Goal: Feedback & Contribution: Leave review/rating

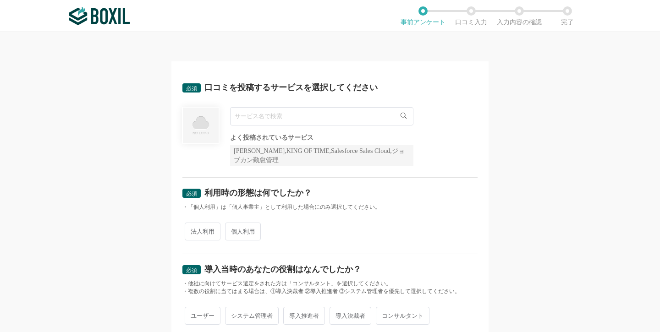
click at [388, 117] on input "text" at bounding box center [321, 116] width 183 height 18
click at [199, 227] on div "必須 利用時の形態は何でしたか？ ・「個人利用」は「個人事業主」として利用した場合にのみ選択してください。 法人利用 個人利用" at bounding box center [330, 216] width 295 height 77
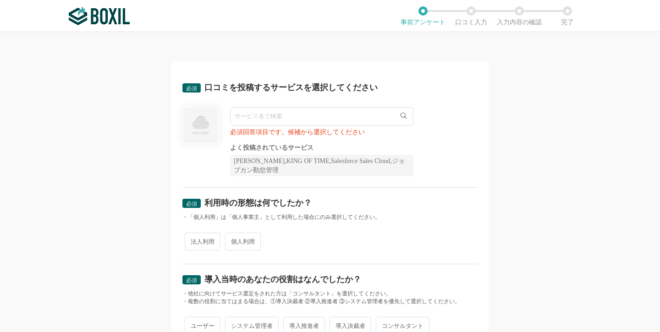
click at [288, 117] on input "text" at bounding box center [321, 116] width 183 height 18
paste input "サキミル"
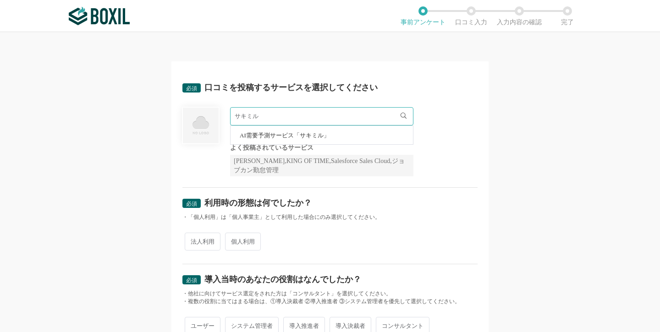
click at [290, 135] on span "AI需要予測サービス「サキミル」" at bounding box center [285, 136] width 90 height 6
type input "AI需要予測サービス「サキミル」"
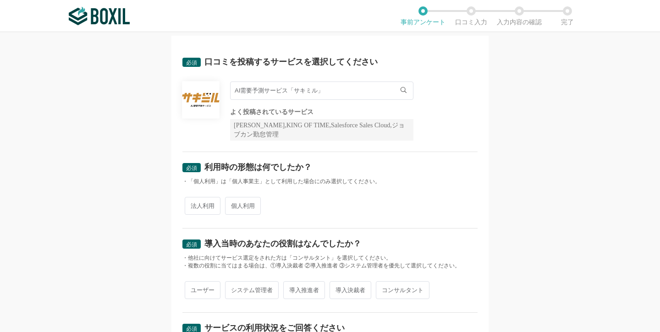
scroll to position [69, 0]
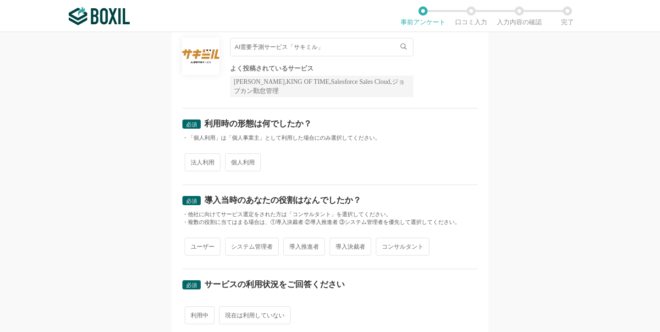
click at [203, 162] on span "法人利用" at bounding box center [203, 163] width 36 height 18
click at [193, 161] on input "法人利用" at bounding box center [190, 158] width 6 height 6
radio input "true"
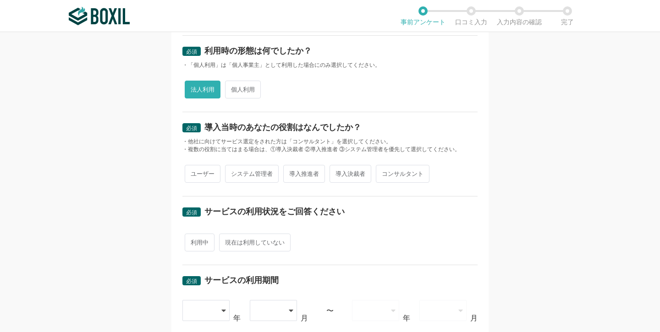
scroll to position [163, 0]
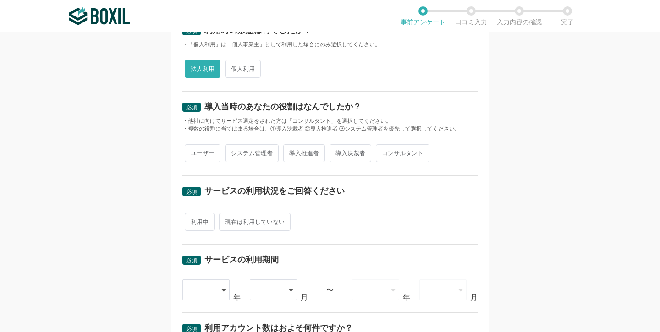
click at [354, 151] on span "導入決裁者" at bounding box center [351, 153] width 42 height 18
click at [338, 151] on input "導入決裁者" at bounding box center [335, 149] width 6 height 6
radio input "true"
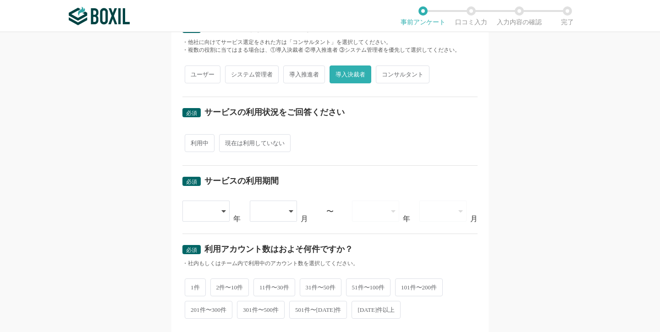
scroll to position [299, 0]
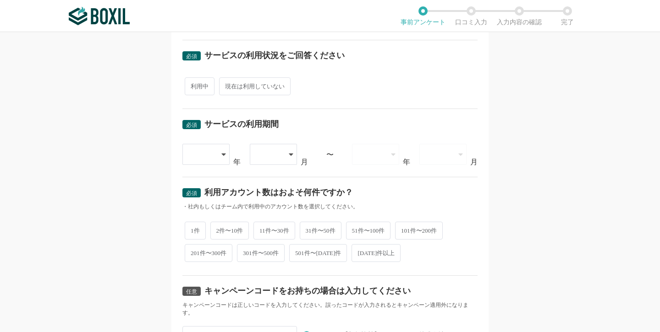
click at [201, 86] on span "利用中" at bounding box center [200, 86] width 30 height 18
click at [193, 85] on input "利用中" at bounding box center [190, 82] width 6 height 6
radio input "true"
click at [203, 156] on div at bounding box center [201, 154] width 27 height 20
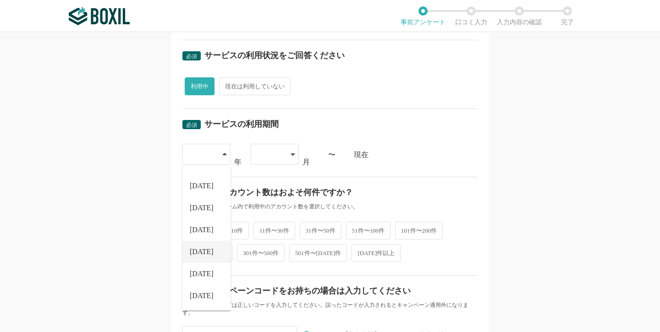
scroll to position [105, 0]
click at [198, 271] on span "[DATE]" at bounding box center [202, 274] width 24 height 7
click at [292, 154] on icon at bounding box center [293, 155] width 4 height 2
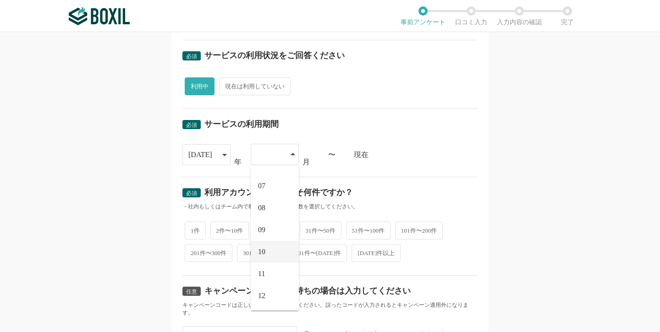
scroll to position [127, 0]
click at [261, 271] on span "11" at bounding box center [261, 274] width 7 height 7
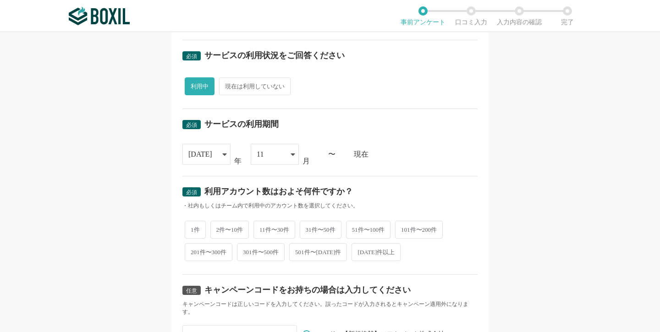
click at [193, 228] on span "1件" at bounding box center [195, 230] width 21 height 18
click at [193, 228] on input "1件" at bounding box center [190, 225] width 6 height 6
radio input "true"
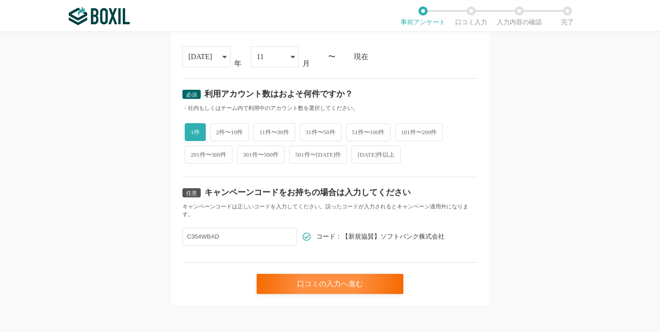
scroll to position [396, 0]
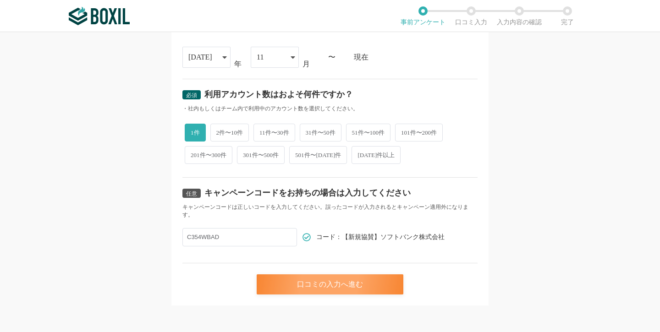
click at [357, 285] on div "口コミの入力へ進む" at bounding box center [330, 285] width 147 height 20
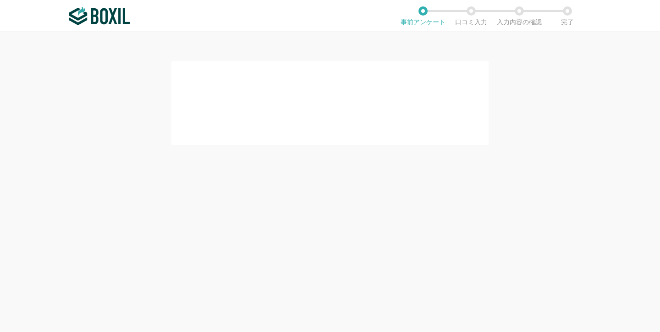
scroll to position [0, 0]
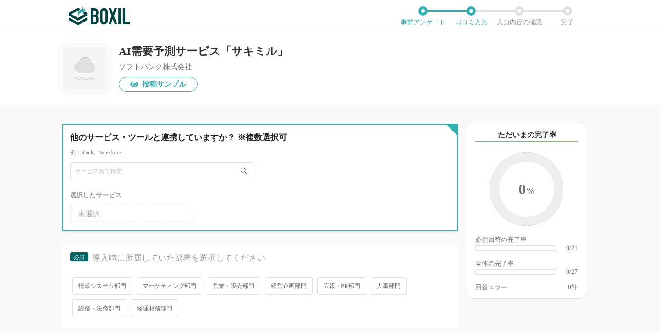
click at [214, 176] on input "text" at bounding box center [161, 171] width 183 height 18
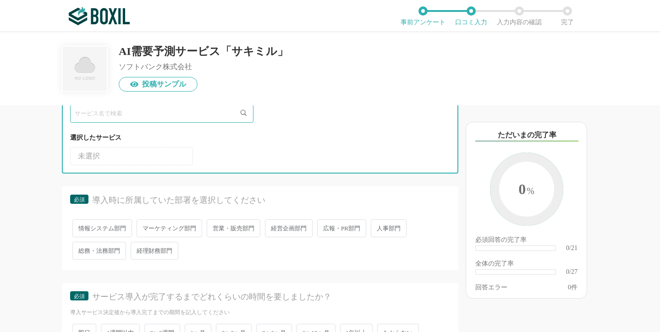
scroll to position [83, 0]
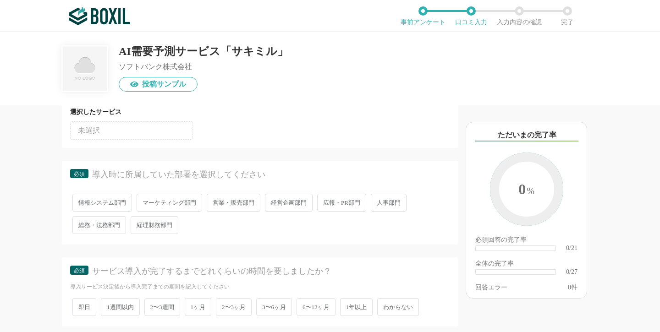
click at [288, 201] on span "経営企画部門" at bounding box center [289, 203] width 48 height 18
click at [273, 201] on input "経営企画部門" at bounding box center [270, 198] width 6 height 6
radio input "true"
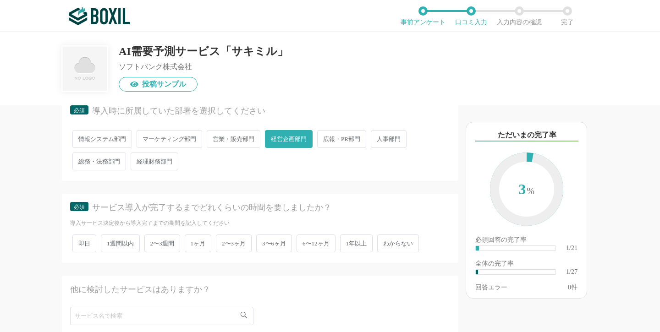
scroll to position [160, 0]
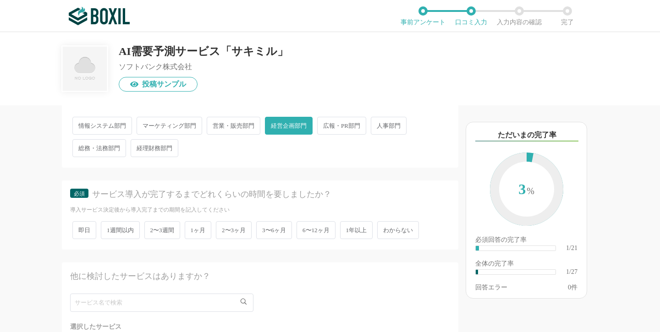
click at [166, 231] on span "2〜3週間" at bounding box center [162, 230] width 36 height 18
click at [153, 229] on input "2〜3週間" at bounding box center [150, 226] width 6 height 6
radio input "true"
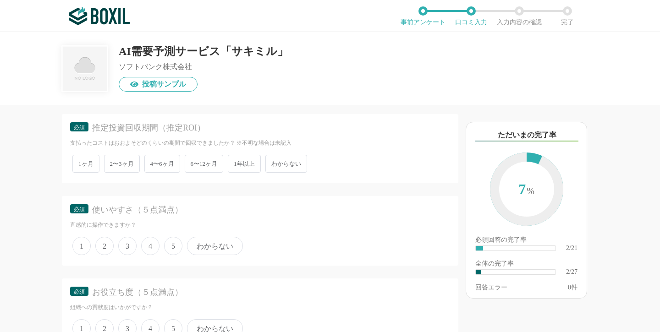
scroll to position [419, 0]
click at [284, 167] on span "わからない" at bounding box center [287, 167] width 42 height 18
click at [274, 166] on input "わからない" at bounding box center [271, 163] width 6 height 6
radio input "true"
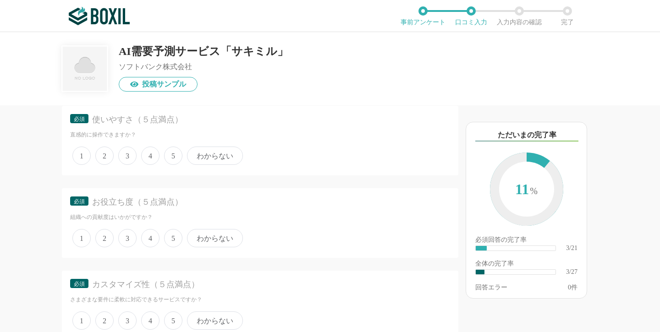
scroll to position [510, 0]
click at [173, 158] on span "5" at bounding box center [173, 158] width 18 height 18
click at [172, 156] on input "5" at bounding box center [169, 153] width 6 height 6
radio input "true"
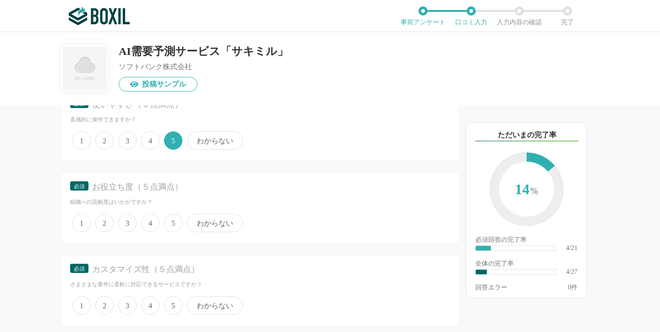
scroll to position [537, 0]
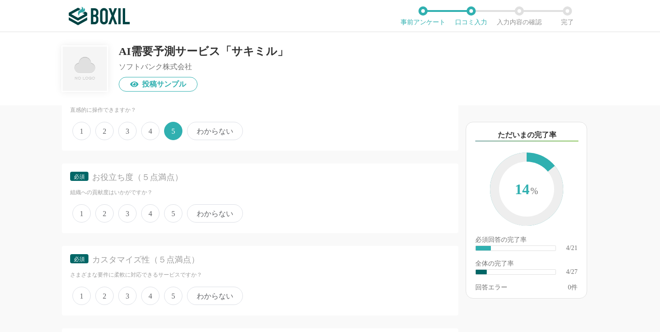
click at [152, 212] on span "4" at bounding box center [150, 214] width 18 height 18
click at [149, 212] on input "4" at bounding box center [147, 209] width 6 height 6
radio input "true"
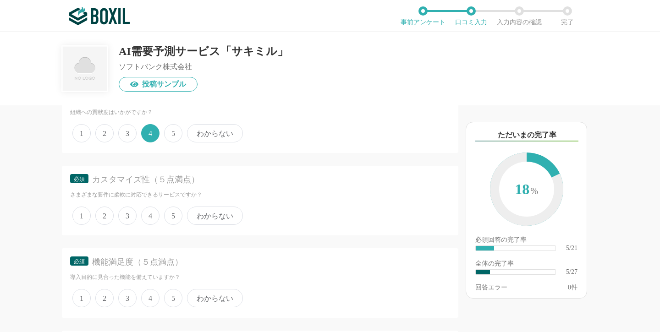
scroll to position [626, 0]
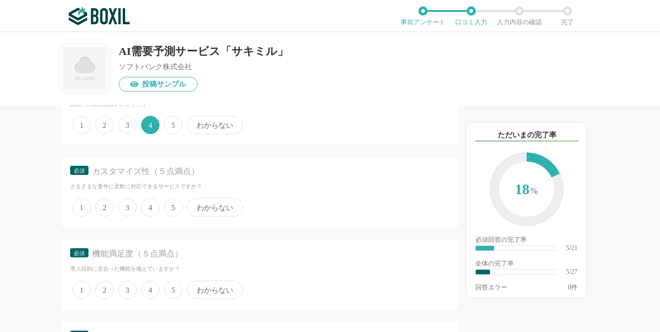
click at [129, 207] on span "3" at bounding box center [127, 208] width 18 height 18
click at [127, 206] on input "3" at bounding box center [124, 203] width 6 height 6
radio input "true"
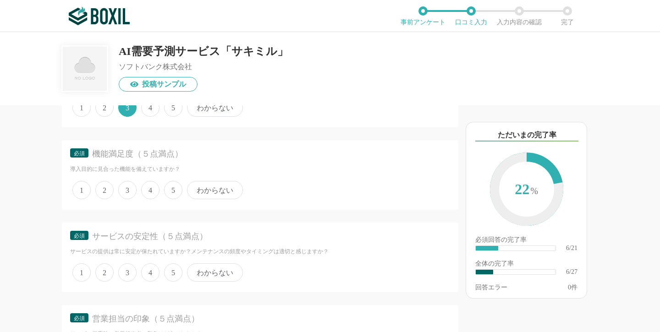
click at [152, 187] on span "4" at bounding box center [150, 190] width 18 height 18
click at [149, 187] on input "4" at bounding box center [147, 186] width 6 height 6
radio input "true"
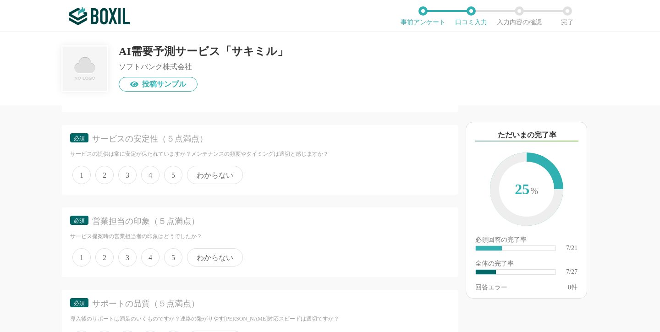
scroll to position [860, 0]
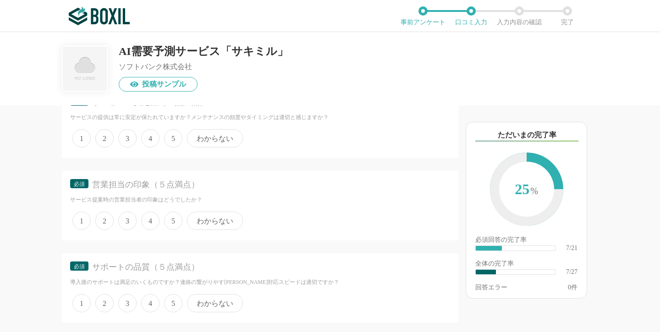
click at [172, 134] on span "5" at bounding box center [173, 138] width 18 height 18
click at [172, 134] on input "5" at bounding box center [169, 134] width 6 height 6
radio input "true"
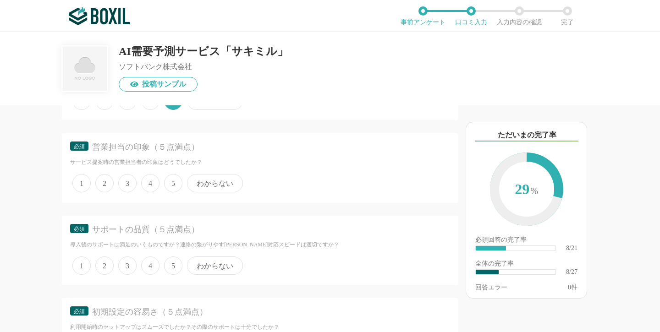
scroll to position [913, 0]
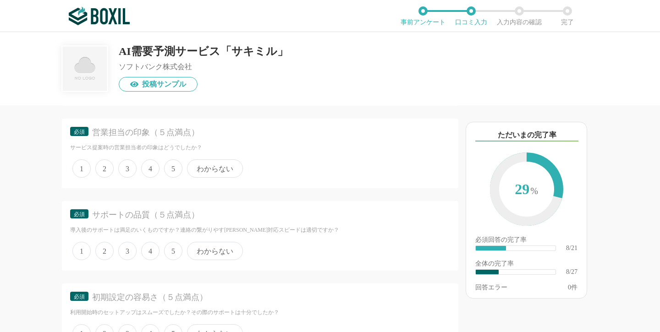
click at [173, 164] on span "5" at bounding box center [173, 169] width 18 height 18
click at [172, 164] on input "5" at bounding box center [169, 164] width 6 height 6
radio input "true"
click at [172, 243] on span "5" at bounding box center [173, 251] width 18 height 18
click at [172, 243] on input "5" at bounding box center [169, 246] width 6 height 6
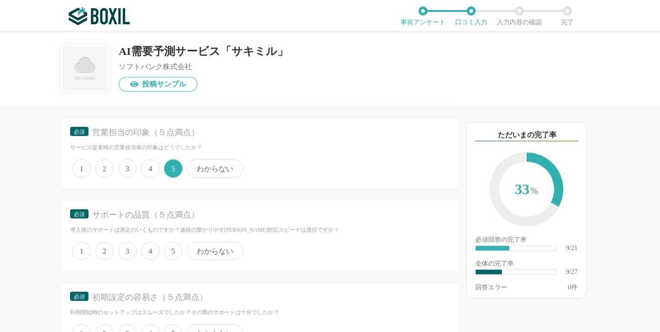
radio input "true"
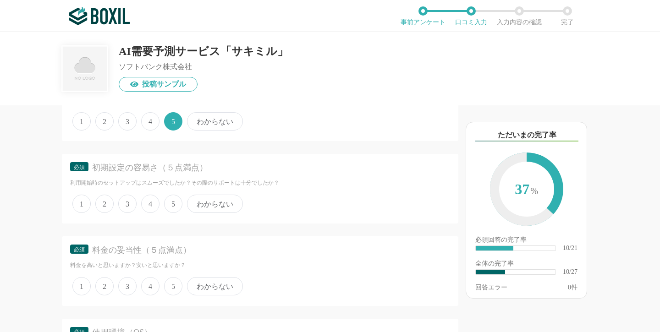
click at [152, 197] on span "4" at bounding box center [150, 204] width 18 height 18
click at [149, 197] on input "4" at bounding box center [147, 199] width 6 height 6
radio input "true"
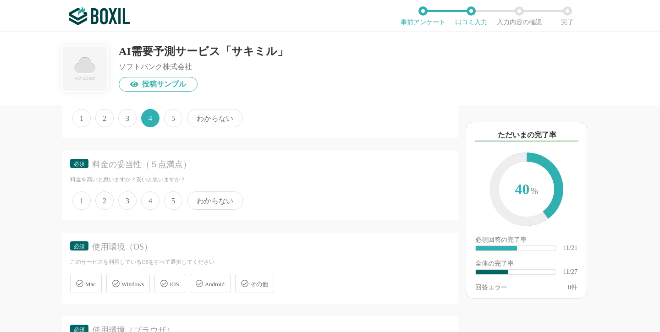
scroll to position [1150, 0]
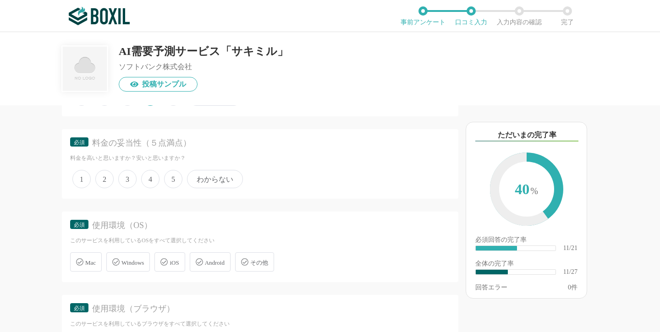
click at [150, 173] on span "4" at bounding box center [150, 179] width 18 height 18
click at [149, 173] on input "4" at bounding box center [147, 175] width 6 height 6
radio input "true"
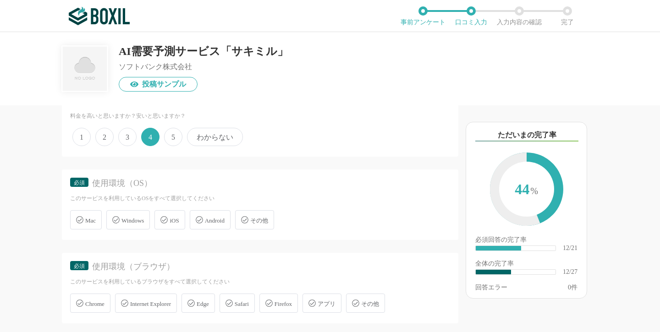
scroll to position [1262, 0]
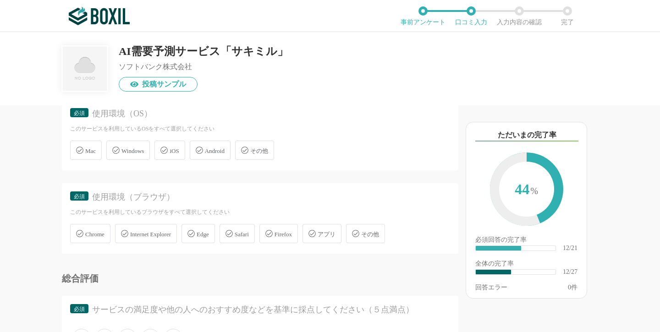
click at [93, 148] on span "Mac" at bounding box center [90, 151] width 11 height 7
click at [78, 147] on input "Mac" at bounding box center [75, 145] width 6 height 6
checkbox input "true"
click at [176, 148] on span "iOS" at bounding box center [174, 151] width 9 height 7
click at [162, 145] on input "iOS" at bounding box center [159, 145] width 6 height 6
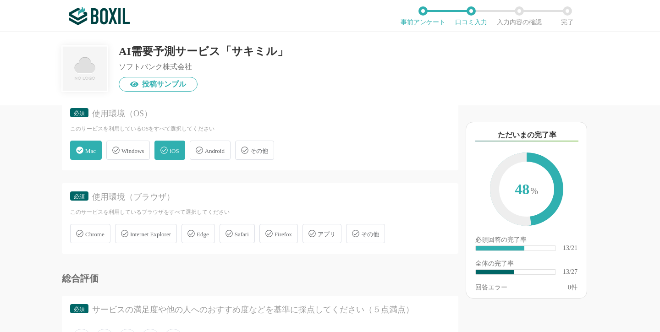
checkbox input "true"
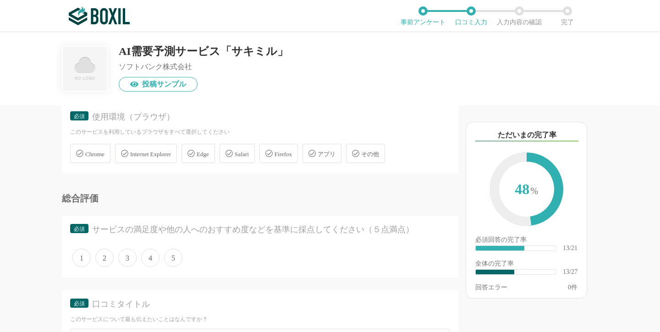
scroll to position [1341, 0]
click at [243, 152] on span "Safari" at bounding box center [242, 155] width 14 height 7
click at [227, 147] on input "Safari" at bounding box center [224, 149] width 6 height 6
checkbox input "true"
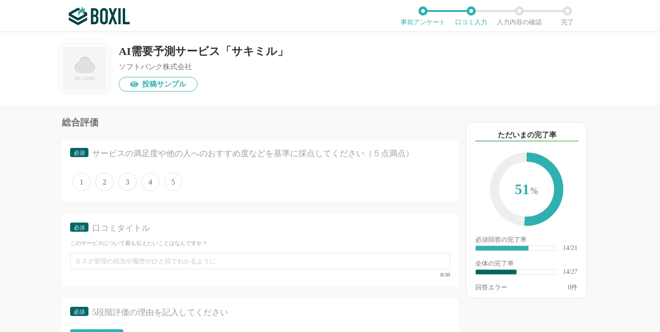
scroll to position [1428, 0]
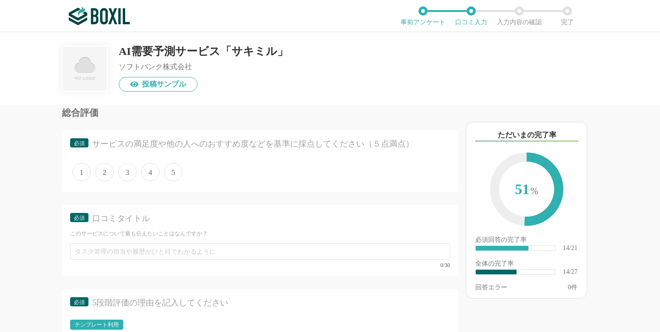
click at [150, 164] on span "4" at bounding box center [150, 172] width 18 height 18
click at [149, 165] on input "4" at bounding box center [147, 168] width 6 height 6
radio input "true"
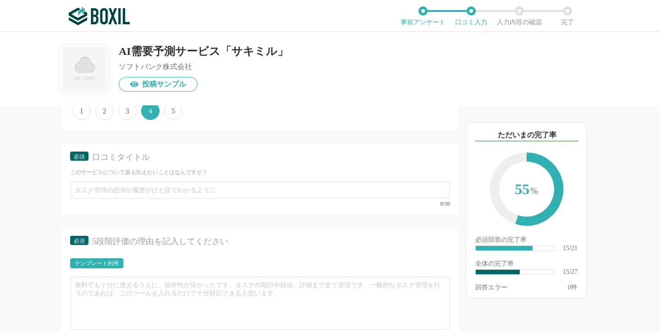
scroll to position [1481, 0]
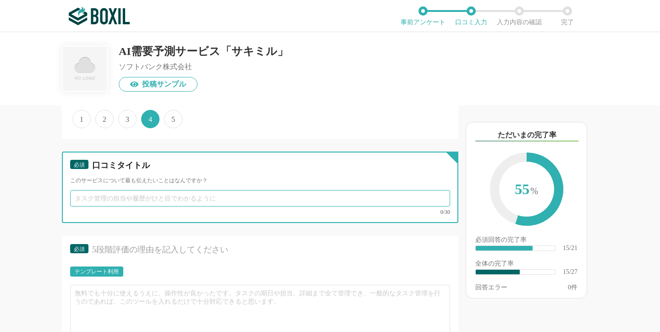
click at [262, 191] on input "text" at bounding box center [260, 198] width 380 height 17
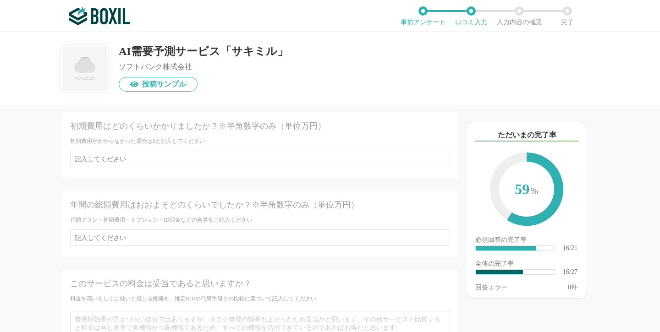
scroll to position [2304, 0]
type input "発注管理者の負担軽減に"
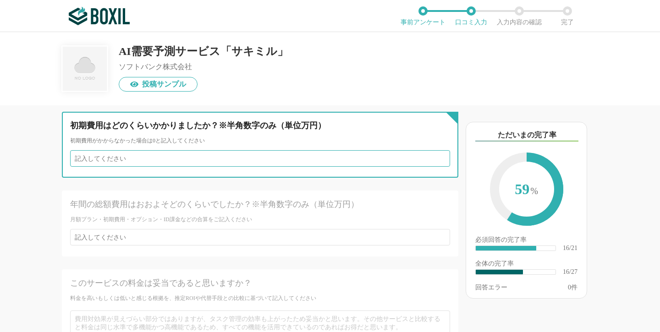
click at [376, 160] on input "number" at bounding box center [260, 158] width 380 height 17
type input "0"
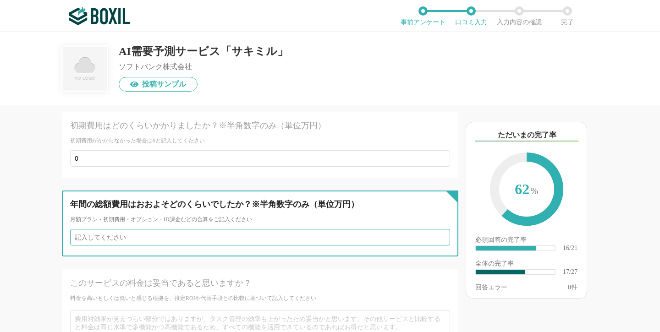
click at [299, 240] on input "number" at bounding box center [260, 237] width 380 height 17
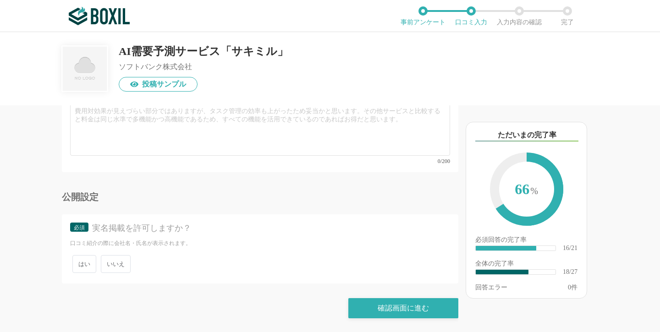
scroll to position [2516, 0]
type input "9.5"
click at [83, 265] on span "はい" at bounding box center [84, 264] width 24 height 18
click at [81, 263] on input "はい" at bounding box center [78, 260] width 6 height 6
radio input "true"
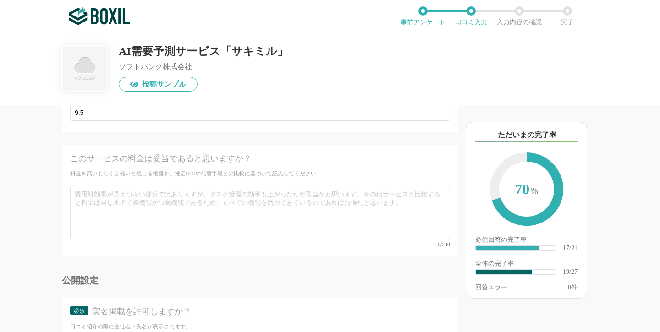
scroll to position [2429, 0]
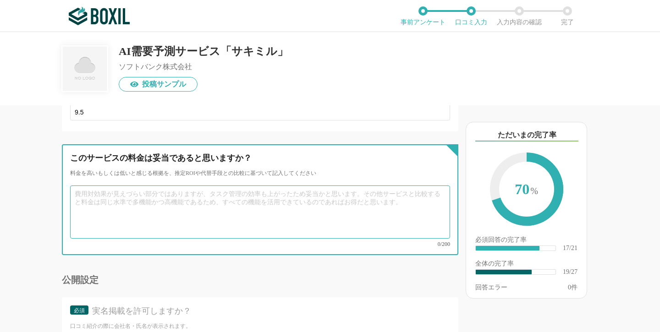
click at [256, 207] on textarea at bounding box center [260, 212] width 380 height 53
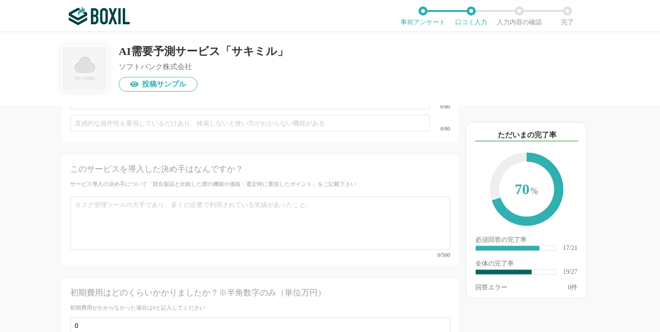
scroll to position [2134, 0]
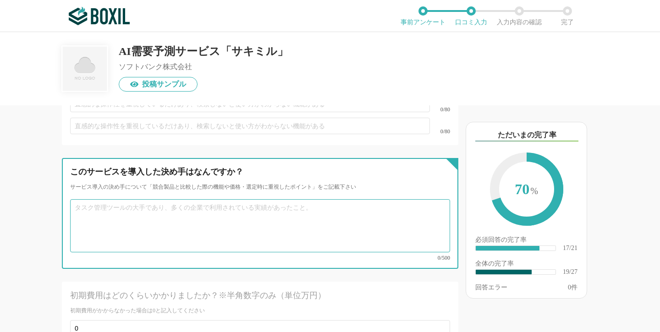
click at [308, 212] on textarea at bounding box center [260, 225] width 380 height 53
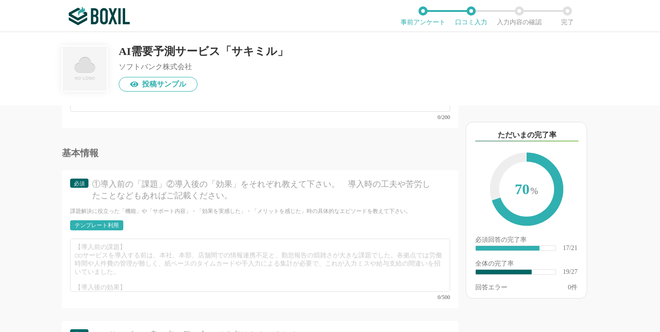
scroll to position [1708, 0]
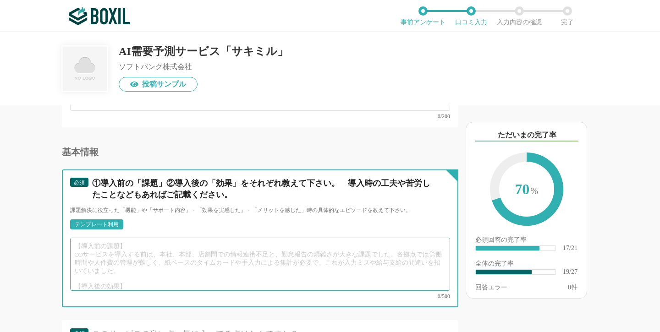
drag, startPoint x: 128, startPoint y: 242, endPoint x: 84, endPoint y: 240, distance: 44.5
click at [84, 240] on textarea at bounding box center [260, 264] width 380 height 53
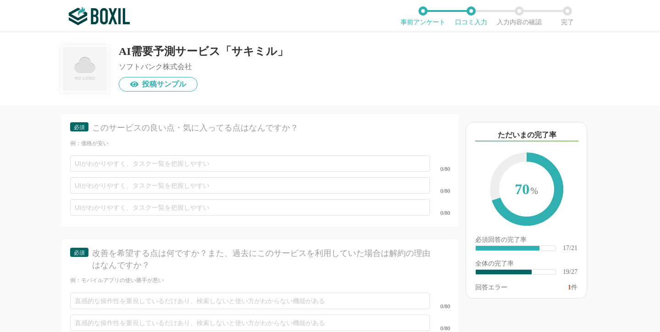
scroll to position [1920, 0]
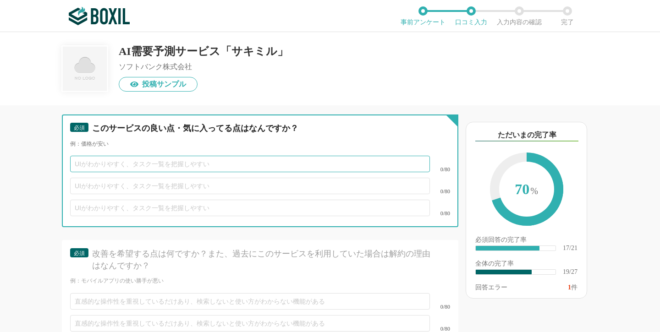
click at [317, 163] on input "text" at bounding box center [250, 164] width 360 height 17
type input "ど"
drag, startPoint x: 94, startPoint y: 161, endPoint x: 57, endPoint y: 161, distance: 36.2
click at [57, 161] on div "他のサービス・ツールと連携していますか？ ※複数選択可 例：Slack、Salesforce 選択したサービス 未選択 必須 導入時に所属していた部署を選択し…" at bounding box center [229, 218] width 459 height 227
type input "費用が安い"
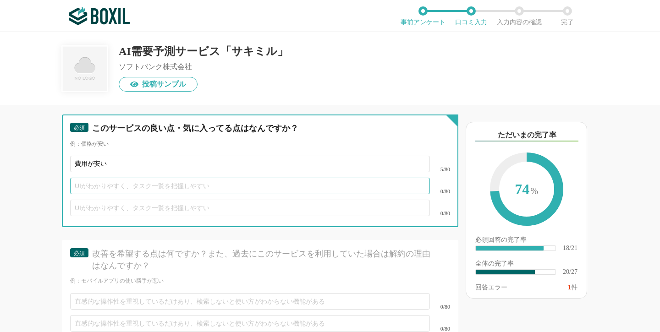
click at [95, 186] on input "text" at bounding box center [250, 186] width 360 height 17
type input "にゅ"
type input "入力や予測結果が分かりやすい"
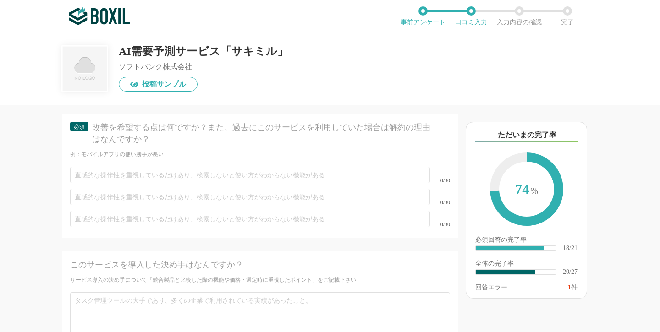
scroll to position [2046, 0]
type input "担当者のサポートが良い"
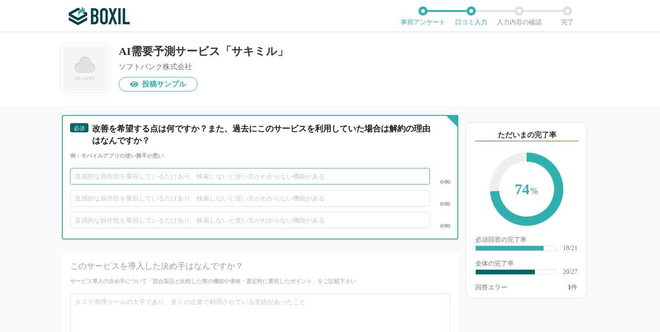
click at [149, 176] on input "text" at bounding box center [250, 176] width 360 height 17
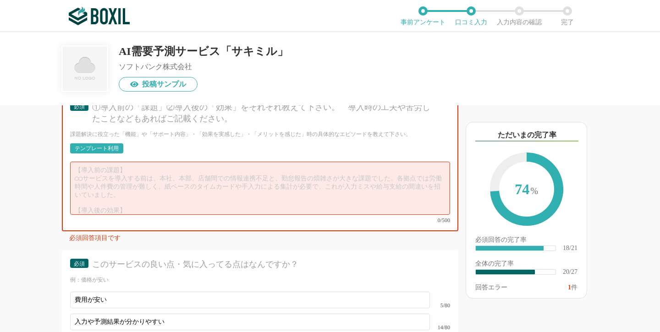
scroll to position [1782, 0]
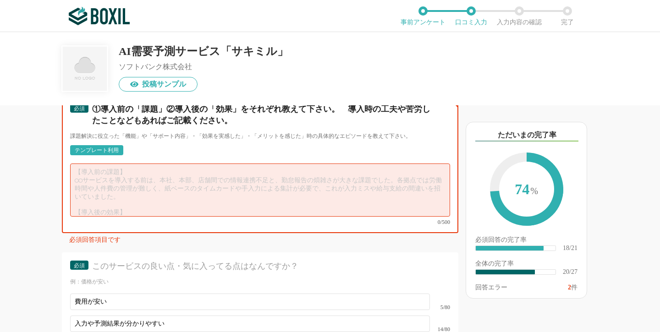
click at [286, 180] on textarea at bounding box center [260, 190] width 380 height 53
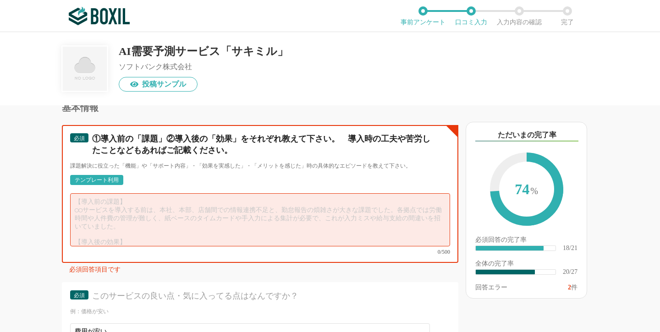
scroll to position [1757, 0]
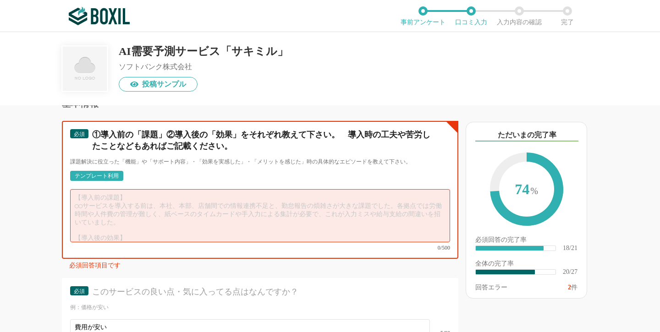
click at [277, 195] on textarea at bounding box center [260, 215] width 380 height 53
paste textarea "【loremi】 ・dolorsitametc ・adipiscinge ・seddoeiusmodtemporinci utlaboreetdol。magn…"
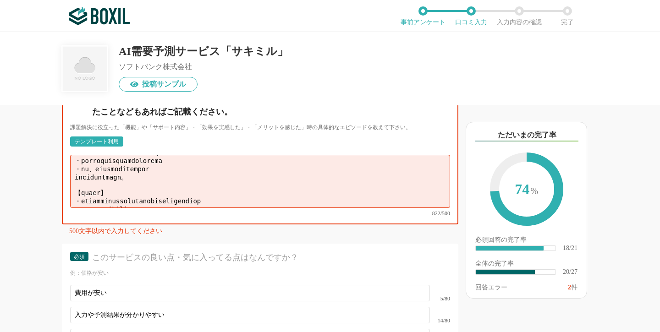
scroll to position [176, 0]
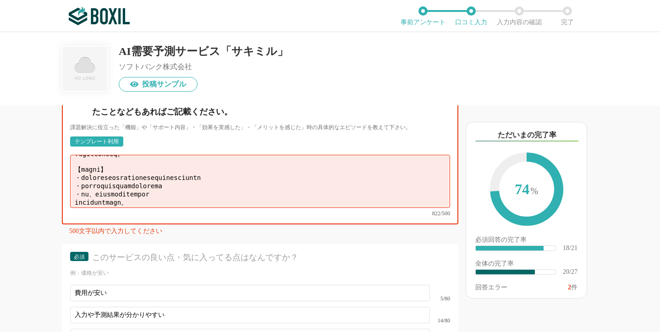
click at [149, 165] on textarea at bounding box center [260, 181] width 380 height 53
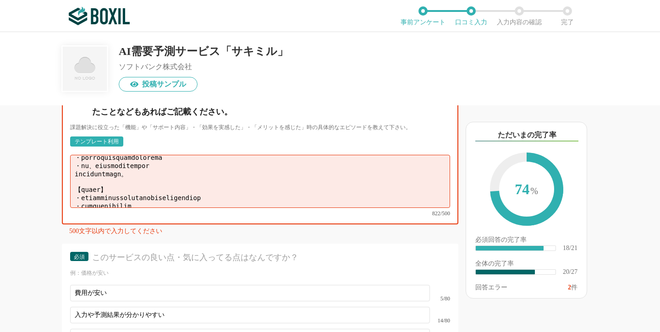
scroll to position [227, 0]
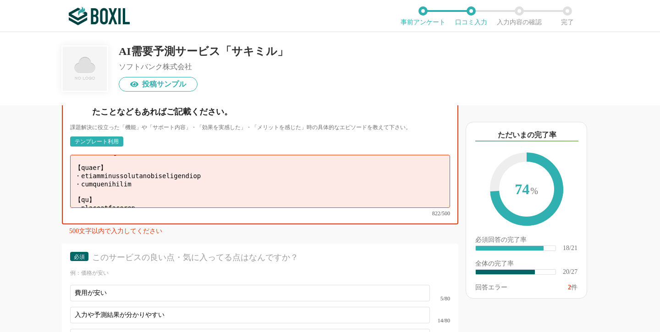
click at [203, 161] on textarea at bounding box center [260, 181] width 380 height 53
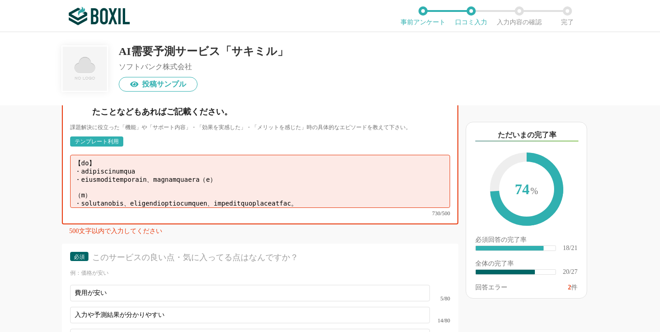
scroll to position [215, 0]
drag, startPoint x: 261, startPoint y: 177, endPoint x: 278, endPoint y: 177, distance: 17.0
click at [278, 177] on textarea at bounding box center [260, 181] width 380 height 53
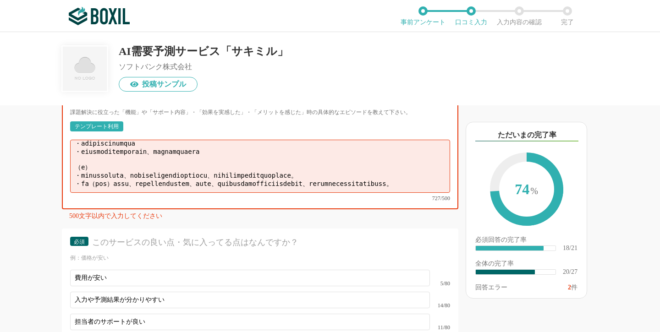
scroll to position [1806, 0]
click at [75, 159] on textarea at bounding box center [260, 166] width 380 height 53
click at [190, 185] on textarea at bounding box center [260, 166] width 380 height 53
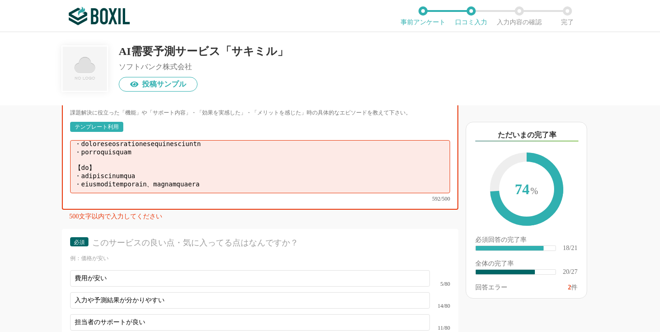
scroll to position [195, 0]
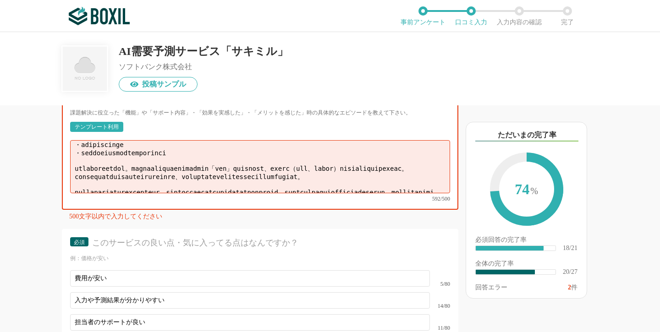
click at [214, 172] on textarea at bounding box center [260, 166] width 380 height 53
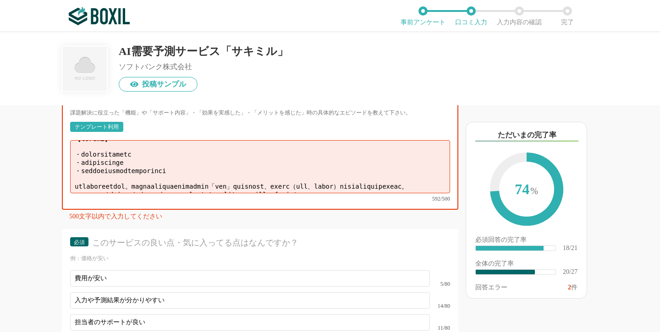
scroll to position [12, 0]
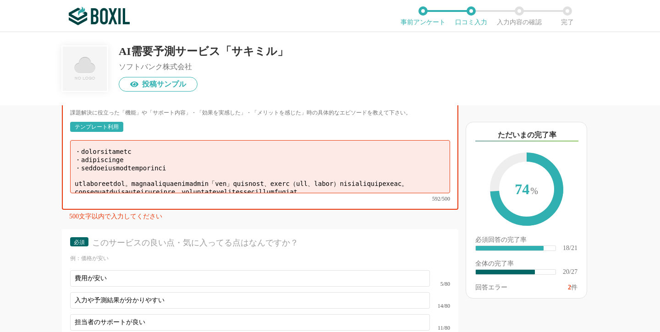
click at [228, 164] on textarea at bounding box center [260, 166] width 380 height 53
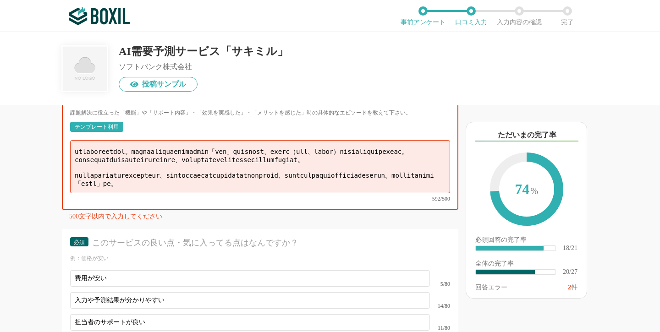
scroll to position [55, 0]
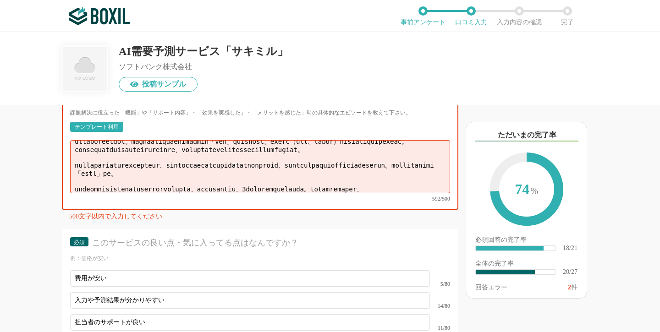
click at [237, 151] on textarea at bounding box center [260, 166] width 380 height 53
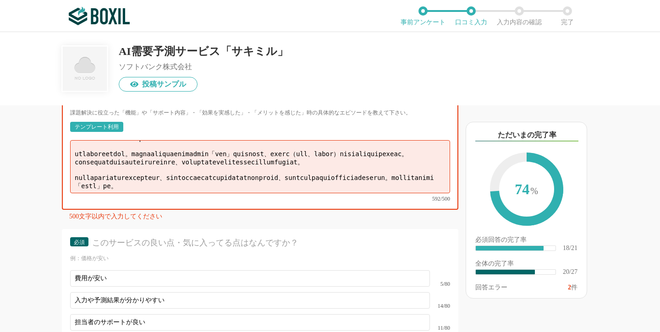
scroll to position [41, 0]
click at [197, 160] on textarea at bounding box center [260, 166] width 380 height 53
click at [210, 172] on textarea at bounding box center [260, 166] width 380 height 53
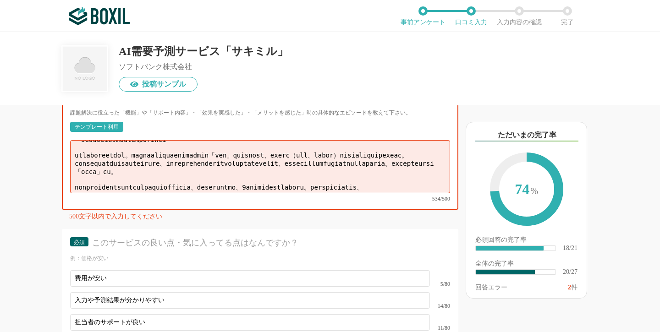
click at [74, 165] on textarea at bounding box center [260, 166] width 380 height 53
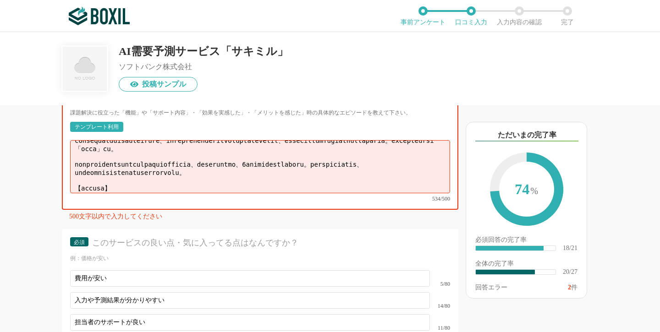
click at [193, 155] on textarea at bounding box center [260, 166] width 380 height 53
click at [321, 177] on textarea at bounding box center [260, 166] width 380 height 53
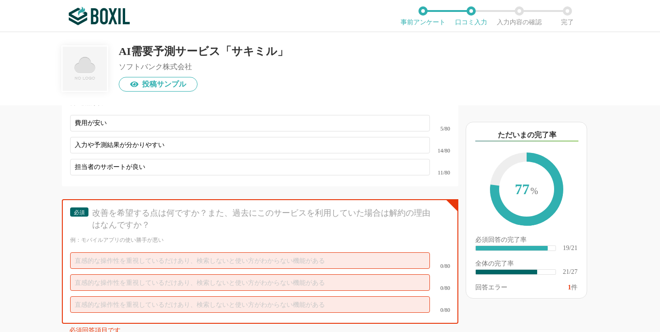
scroll to position [1970, 0]
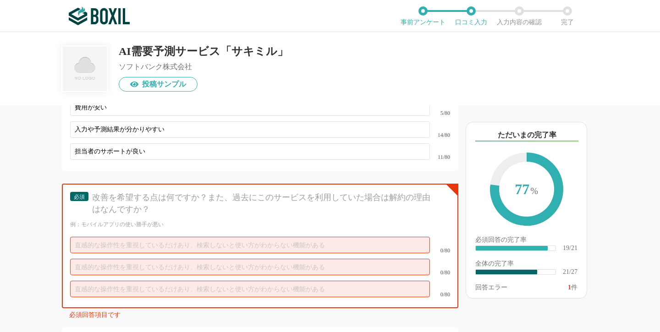
type textarea "【loremi】 ・dolorsitametc ・adipiscinge ・seddoeiusmodtemporinci utlaboreetdol。magn…"
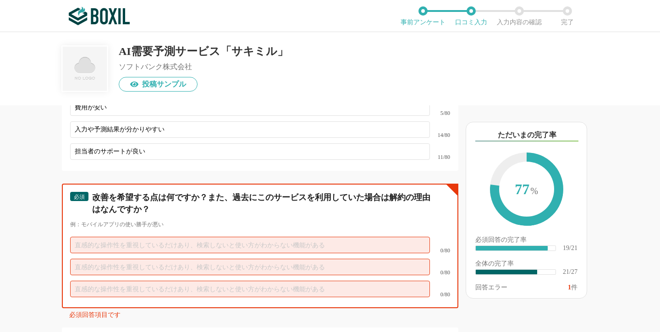
click at [343, 240] on input "text" at bounding box center [250, 245] width 360 height 17
type input "ふ"
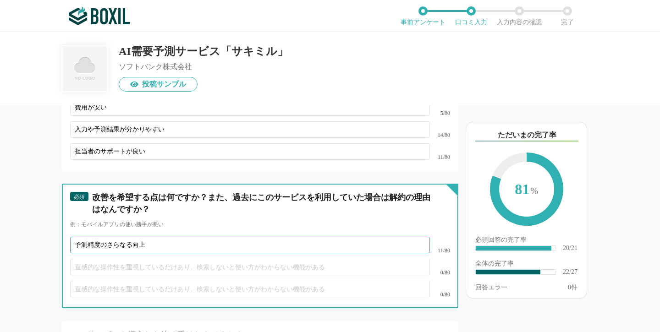
type input "予測精度のさらなる向上"
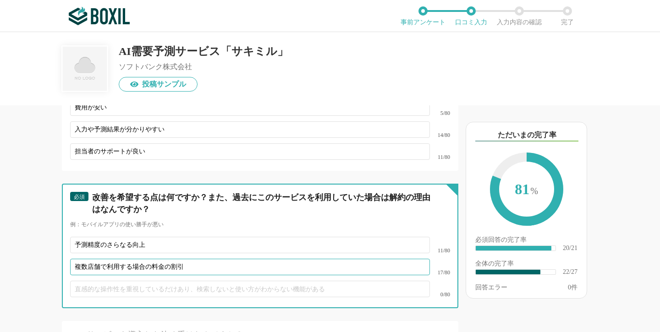
type input "複数店舗で利用する場合の料金の割引"
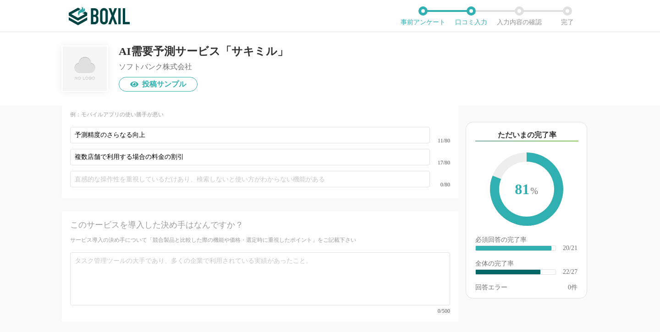
scroll to position [2153, 0]
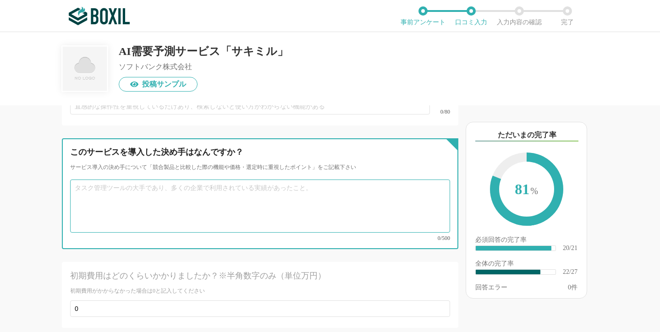
click at [302, 190] on textarea at bounding box center [260, 206] width 380 height 53
paste textarea "担当の方の説明から、予測の仕組みについて納得できたこと。"
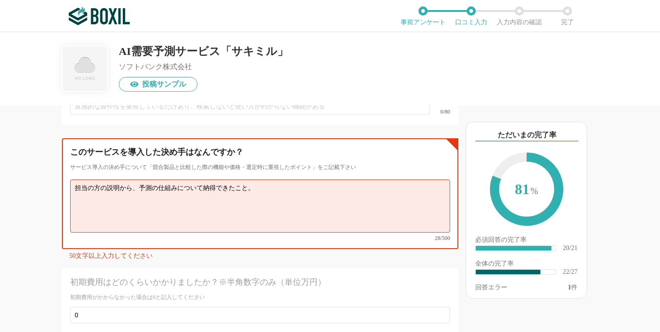
drag, startPoint x: 261, startPoint y: 188, endPoint x: 97, endPoint y: 183, distance: 164.7
click at [97, 183] on textarea "担当の方の説明から、予測の仕組みについて納得できたこと。" at bounding box center [260, 206] width 380 height 53
paste textarea "（過去のデータ、人流データ、天候データの総合的な判断）"
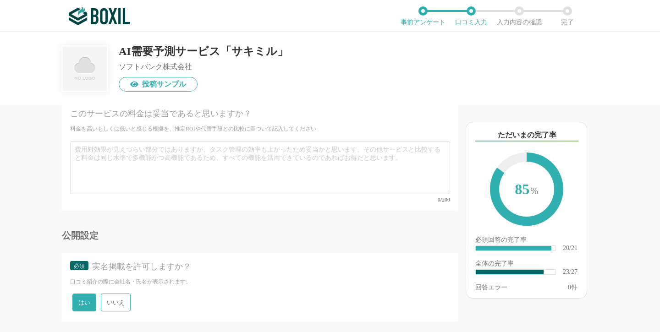
scroll to position [2452, 0]
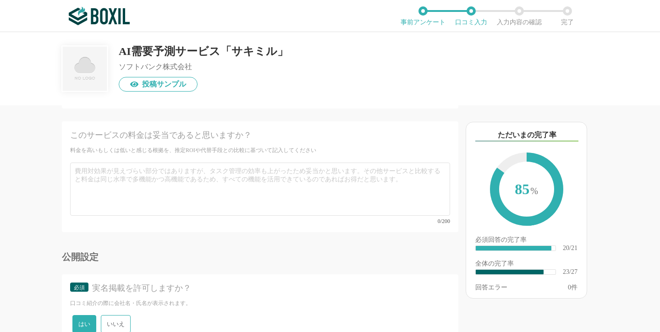
type textarea "担当の方の説明から、予測の仕組み（過去のデータ、人流データ、天候データの総合的な判断）について納得できたこと。料金も納得できました。"
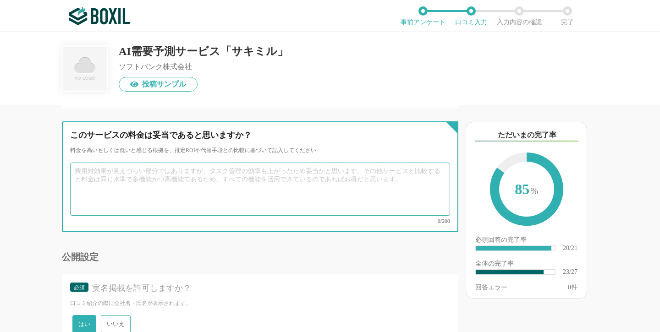
click at [261, 185] on textarea at bounding box center [260, 189] width 380 height 53
type textarea "ふ"
click at [289, 174] on textarea "予測精度、サポートなどを考慮するとおおむね妥当と考えます。" at bounding box center [260, 189] width 380 height 53
type textarea "予測精度、サポートなどを考慮するとおおむね妥当と考えます。競合他社と比較しても安価です。"
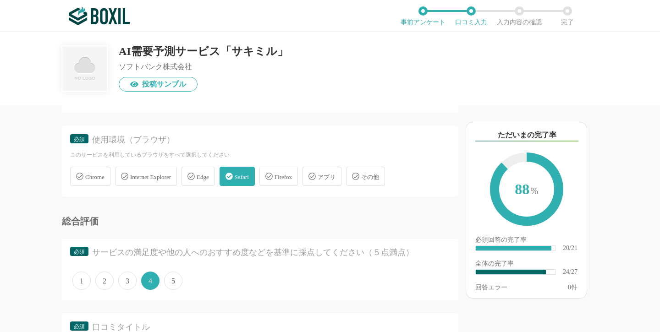
scroll to position [1557, 0]
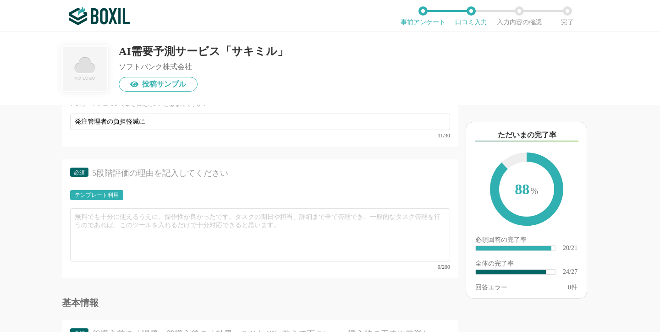
click at [109, 193] on div "テンプレート利用" at bounding box center [97, 196] width 44 height 6
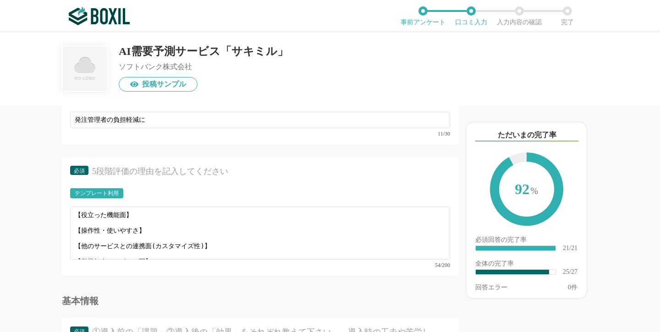
scroll to position [0, 0]
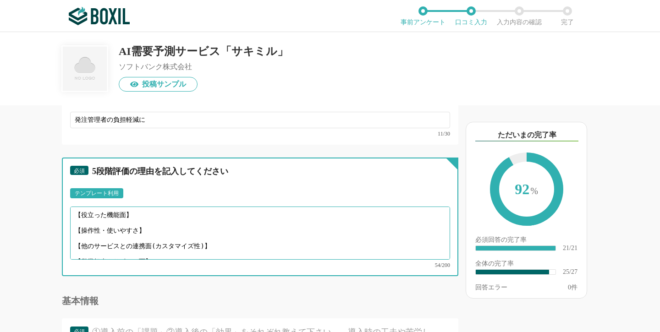
click at [179, 209] on textarea "【役立った機能面】 【操作性・使いやすさ】 【他のサービスとの連携面(カスタマイズ性)】 【営業担当やサポート面】" at bounding box center [260, 233] width 380 height 53
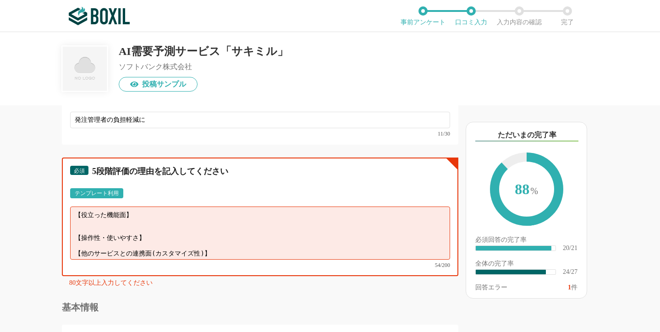
click at [187, 232] on textarea "【役立った機能面】 【操作性・使いやすさ】 【他のサービスとの連携面(カスタマイズ性)】 【営業担当やサポート面】" at bounding box center [260, 233] width 380 height 53
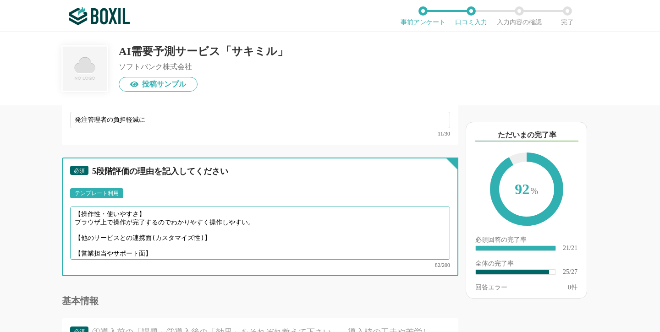
scroll to position [23, 0]
click at [216, 231] on textarea "【役立った機能面】 【操作性・使いやすさ】 ブラウザ上で操作が完了するのでわかりやすく操作しやすい。 【他のサービスとの連携面(カスタマイズ性)】 【営業担当…" at bounding box center [260, 233] width 380 height 53
drag, startPoint x: 75, startPoint y: 230, endPoint x: 213, endPoint y: 235, distance: 138.1
click at [213, 235] on textarea "【役立った機能面】 【操作性・使いやすさ】 ブラウザ上で操作が完了するのでわかりやすく操作しやすい。 【他のサービスとの連携面(カスタマイズ性)】 【営業担当…" at bounding box center [260, 233] width 380 height 53
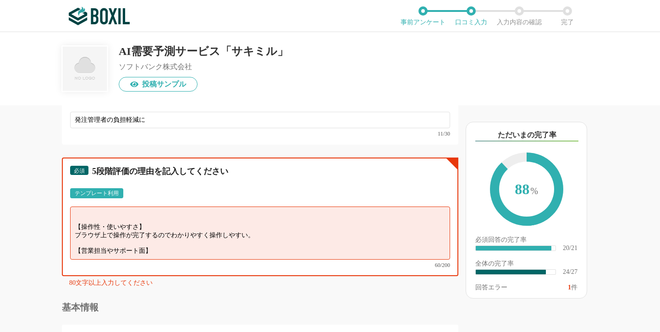
scroll to position [8, 0]
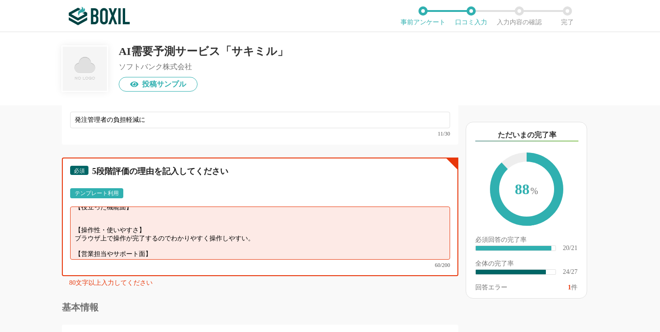
click at [189, 246] on textarea "【役立った機能面】 【操作性・使いやすさ】 ブラウザ上で操作が完了するのでわかりやすく操作しやすい。 【営業担当やサポート面】" at bounding box center [260, 233] width 380 height 53
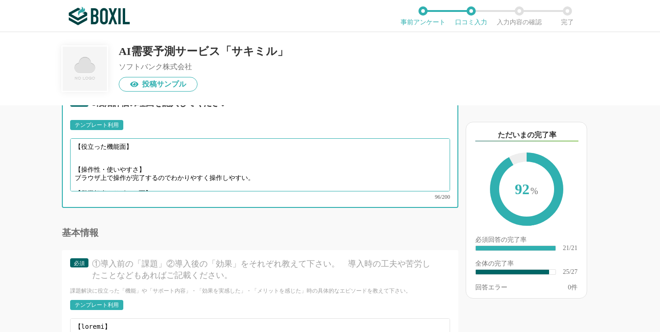
scroll to position [0, 0]
click at [158, 140] on textarea "【役立った機能面】 【操作性・使いやすさ】 ブラウザ上で操作が完了するのでわかりやすく操作しやすい。 【営業担当やサポート面】 導入検討時の説明がわかりやすく…" at bounding box center [260, 164] width 380 height 53
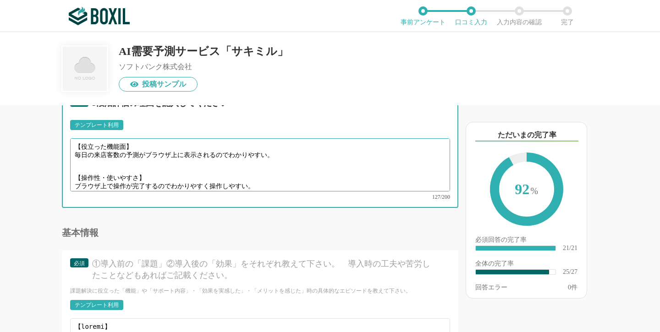
drag, startPoint x: 76, startPoint y: 148, endPoint x: 88, endPoint y: 149, distance: 12.5
click at [88, 149] on textarea "【役立った機能面】 毎日の来店客数の予測がブラウザ上に表示されるのでわかりやすい。 【操作性・使いやすさ】 ブラウザ上で操作が完了するのでわかりやすく操作しや…" at bounding box center [260, 164] width 380 height 53
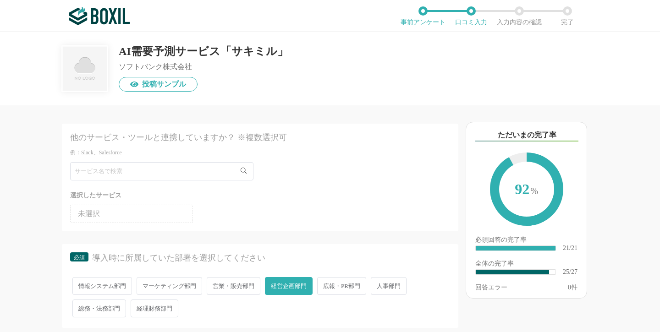
type textarea "【役立った機能面】 最大2週間先の来店客数の予測がブラウザ上に表示されるのでわかりやすい。 【操作性・使いやすさ】 ブラウザ上で操作が完了するのでわかりやすく…"
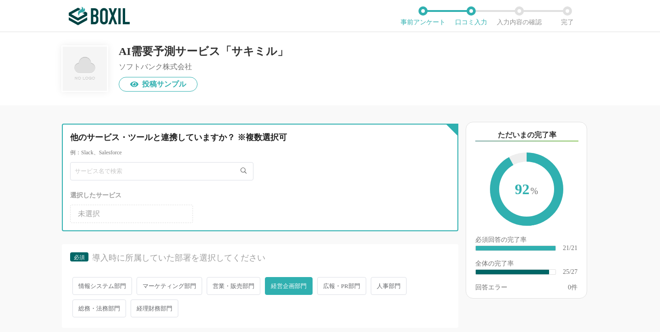
click at [198, 174] on input "text" at bounding box center [161, 171] width 183 height 18
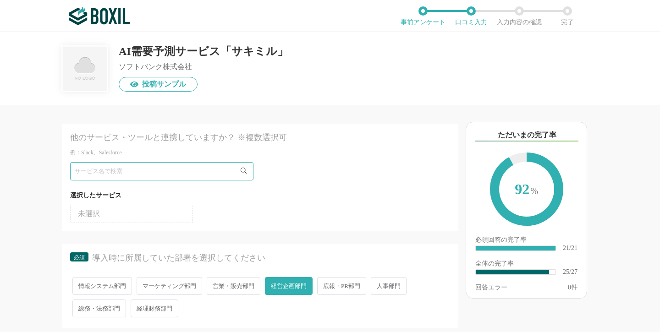
click at [149, 213] on li "未選択" at bounding box center [131, 214] width 123 height 18
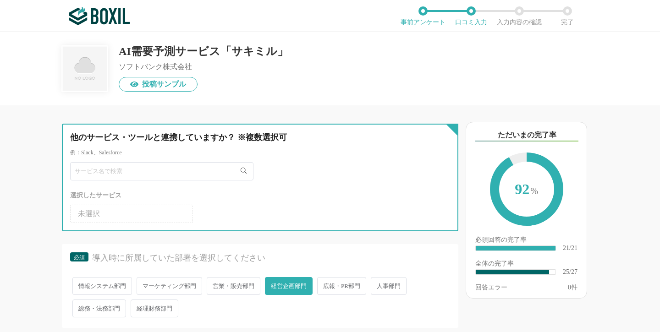
click at [144, 172] on input "text" at bounding box center [161, 171] width 183 height 18
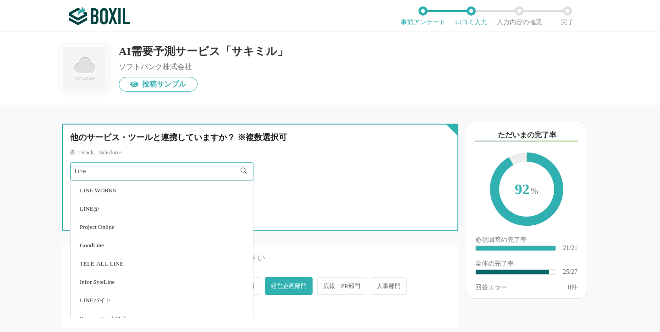
type input "Line"
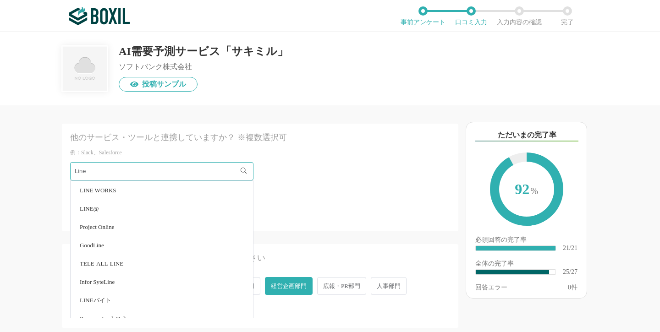
click at [103, 205] on li "LINE@" at bounding box center [162, 208] width 183 height 18
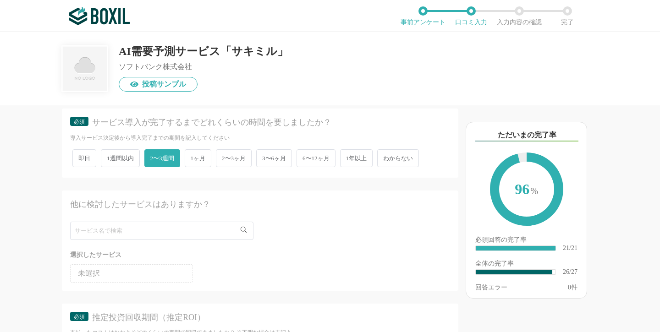
scroll to position [287, 0]
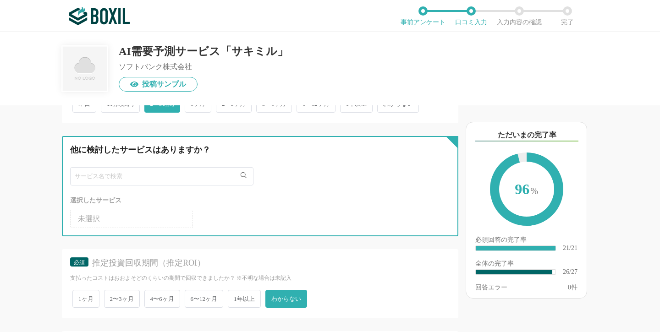
click at [180, 176] on input "text" at bounding box center [161, 176] width 183 height 18
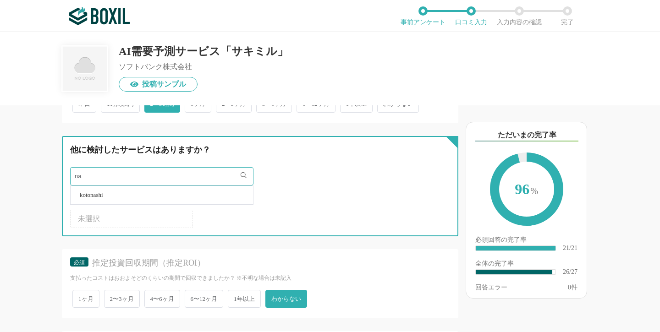
type input "n"
type input "梨"
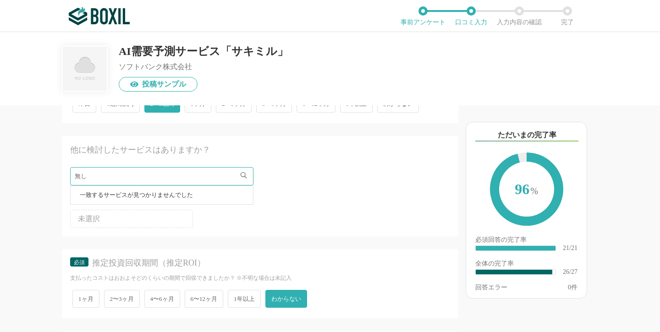
click at [348, 183] on div "無し" at bounding box center [260, 176] width 380 height 18
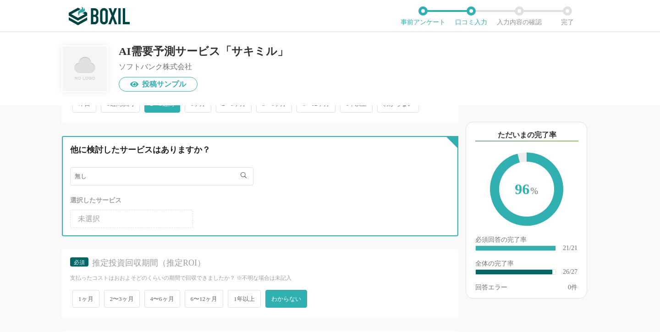
click at [176, 178] on input "無し" at bounding box center [161, 176] width 183 height 18
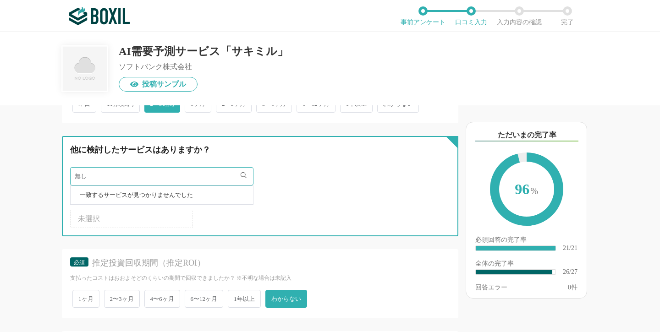
type input "無"
paste input "需給最適化プラットフォーム"
drag, startPoint x: 161, startPoint y: 180, endPoint x: 77, endPoint y: 170, distance: 84.5
click at [77, 170] on input "需給最適化プラットフォーム" at bounding box center [161, 176] width 183 height 18
type input "N"
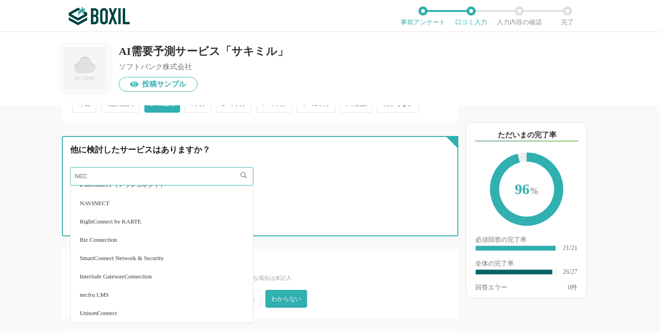
scroll to position [377, 0]
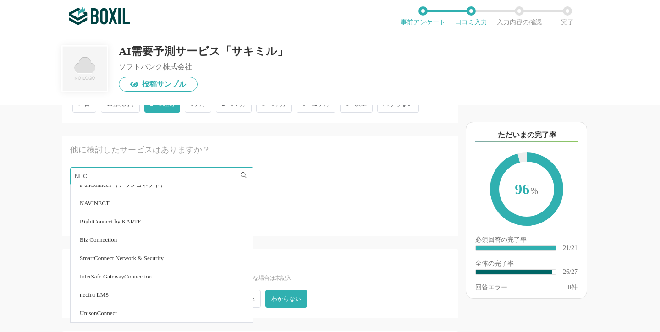
click at [317, 199] on div "選択したサービス" at bounding box center [260, 200] width 380 height 11
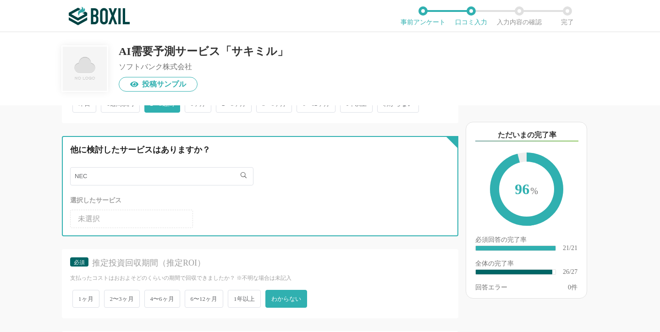
click at [175, 174] on input "NEC" at bounding box center [161, 176] width 183 height 18
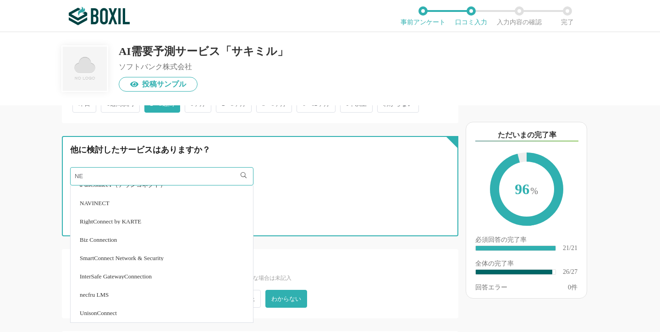
type input "N"
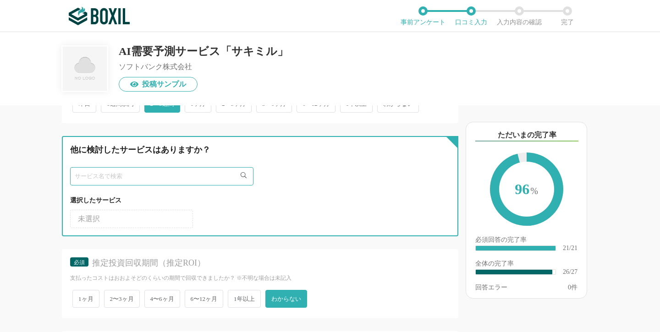
click at [207, 174] on input "text" at bounding box center [161, 176] width 183 height 18
type input "t"
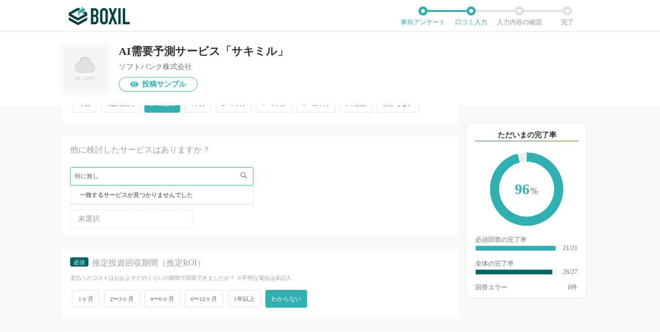
click at [360, 275] on div "支払ったコストはおおよそどのくらいの期間で回収できましたか？ ※不明な場合は未記入" at bounding box center [260, 279] width 380 height 8
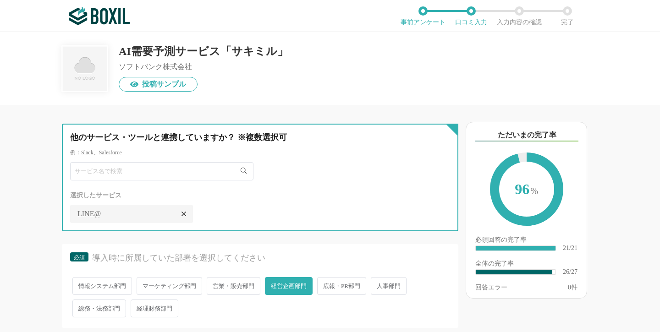
click at [200, 172] on input "text" at bounding box center [161, 171] width 183 height 18
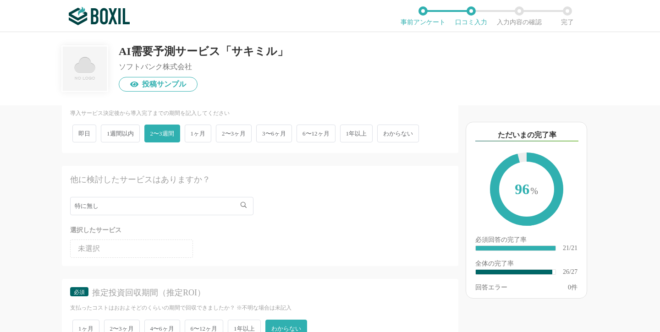
scroll to position [270, 0]
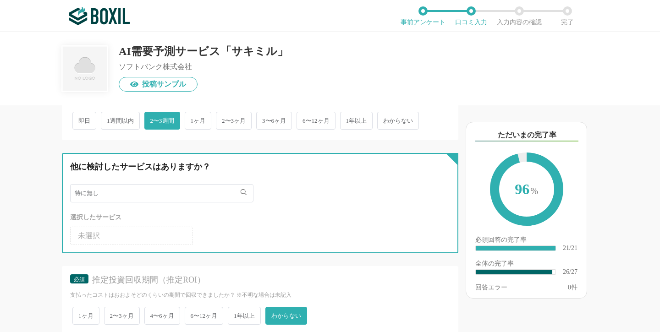
click at [205, 194] on input "特に無し" at bounding box center [161, 193] width 183 height 18
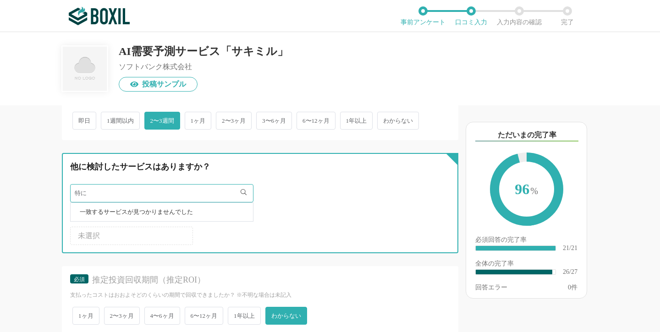
type input "特"
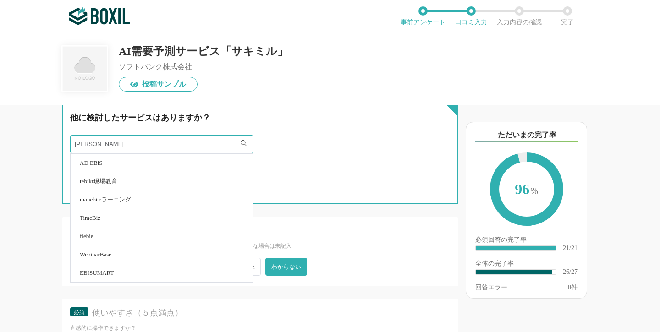
scroll to position [316, 0]
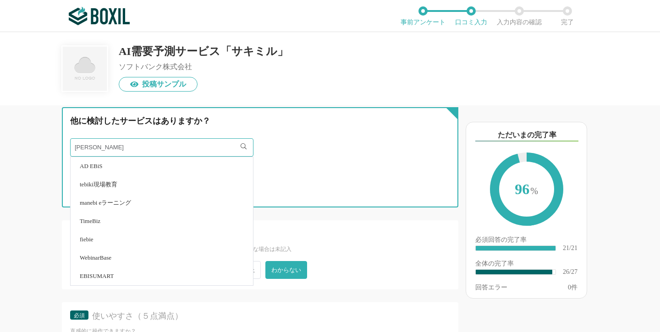
click at [174, 150] on input "[PERSON_NAME]" at bounding box center [161, 147] width 183 height 18
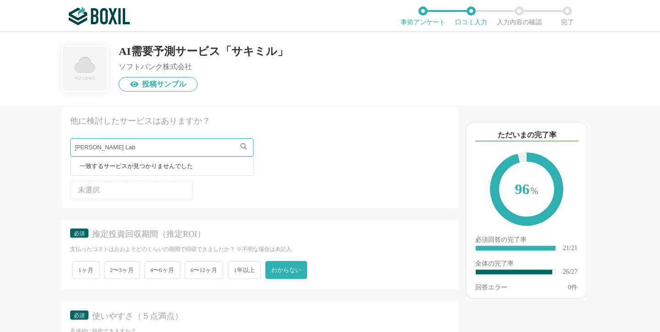
click at [291, 188] on ul "未選択" at bounding box center [260, 188] width 380 height 22
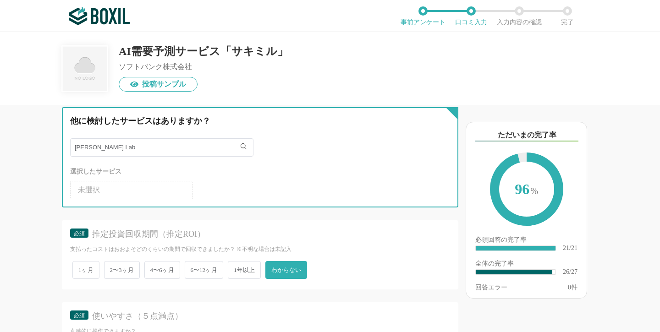
click at [173, 141] on input "[PERSON_NAME] Lab" at bounding box center [161, 147] width 183 height 18
click at [174, 143] on input "[PERSON_NAME] Lab" at bounding box center [161, 147] width 183 height 18
type input "E"
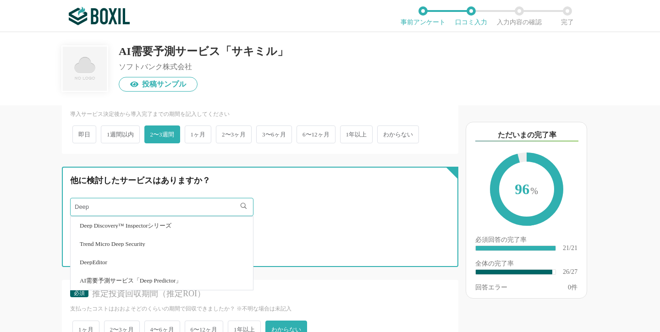
scroll to position [257, 0]
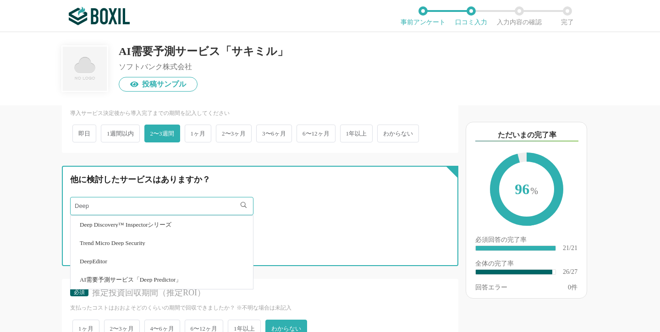
type input "Deep"
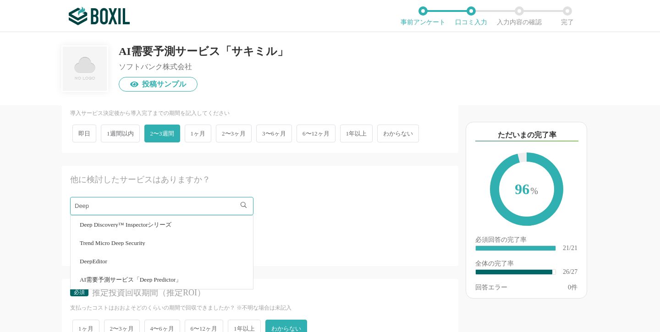
click at [172, 277] on span "AI需要予測サービス「Deep Predictor」" at bounding box center [131, 280] width 102 height 6
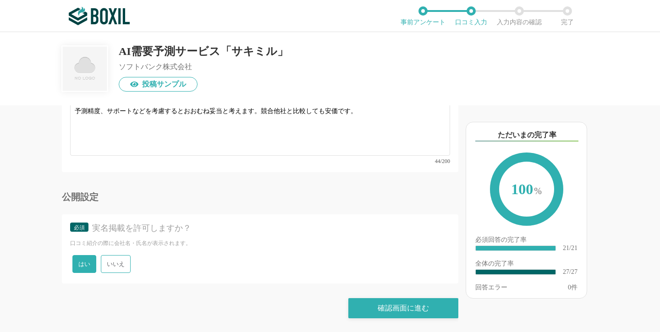
scroll to position [2516, 0]
click at [382, 309] on div "確認画面に進む" at bounding box center [404, 309] width 110 height 20
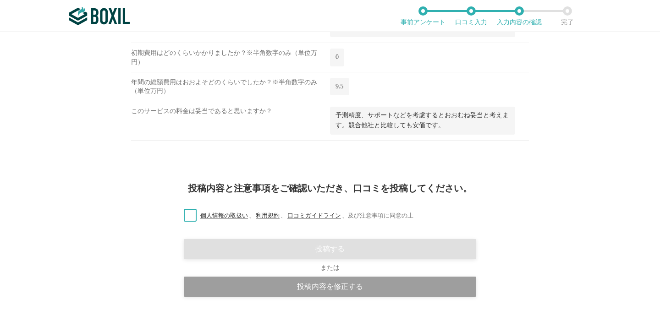
scroll to position [1411, 0]
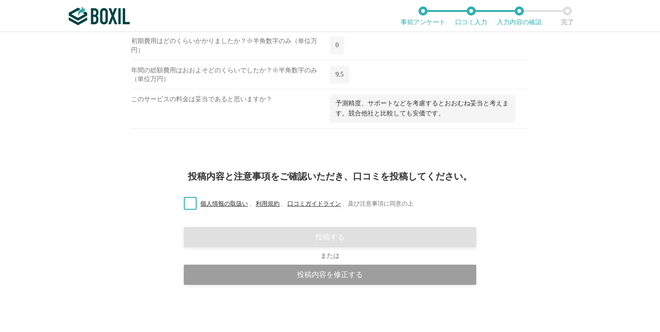
click at [188, 209] on label "個人情報の取扱い 、 利用規約 、 口コミガイドライン 、 及び注意事項に同意の上" at bounding box center [295, 204] width 237 height 10
click at [0, 0] on input "個人情報の取扱い 、 利用規約 、 口コミガイドライン 、 及び注意事項に同意の上" at bounding box center [0, 0] width 0 height 0
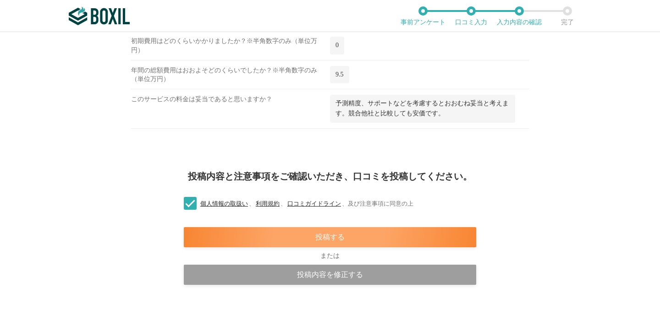
click at [379, 245] on div "投稿する" at bounding box center [330, 237] width 293 height 20
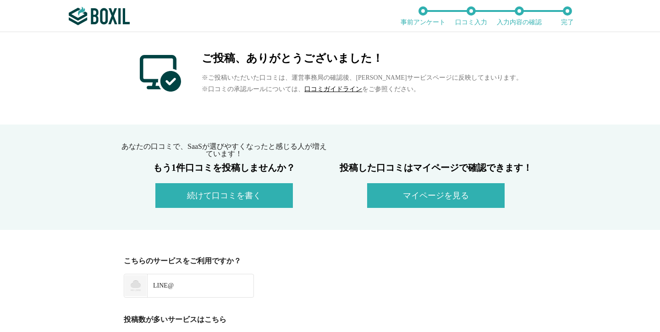
click at [449, 190] on button "マイページを見る" at bounding box center [436, 195] width 138 height 25
